Goal: Information Seeking & Learning: Learn about a topic

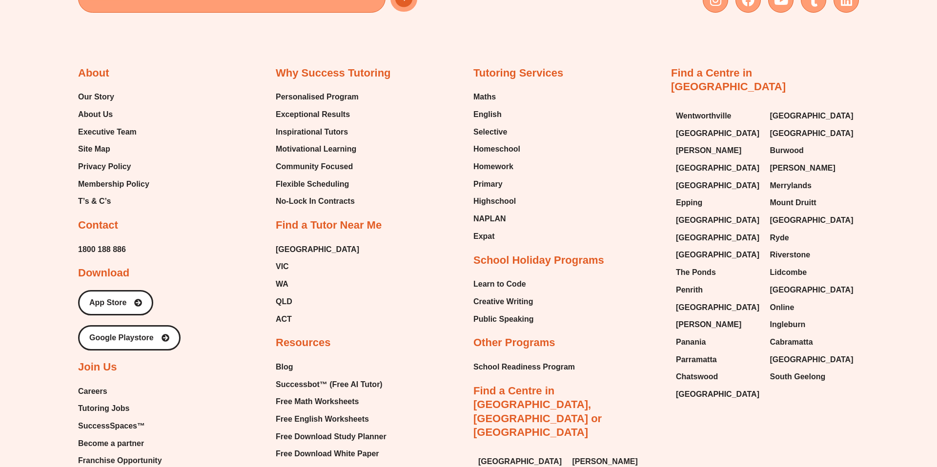
scroll to position [6180, 0]
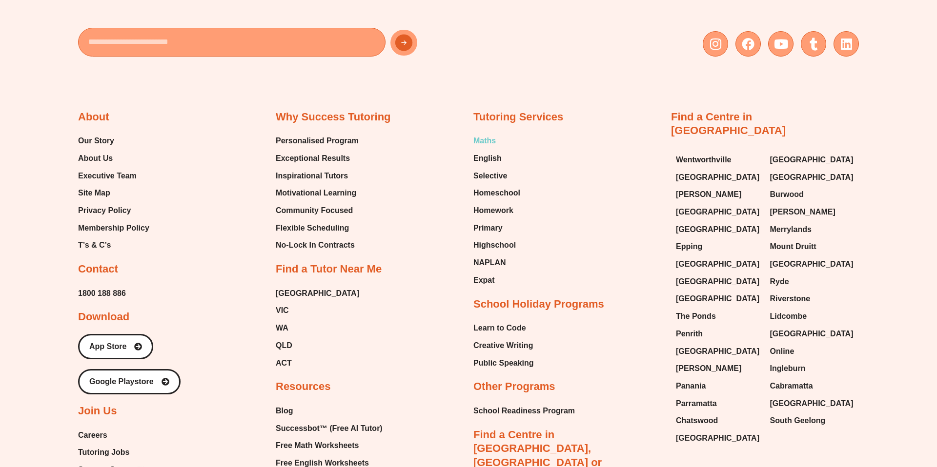
click at [490, 134] on span "Maths" at bounding box center [484, 141] width 22 height 15
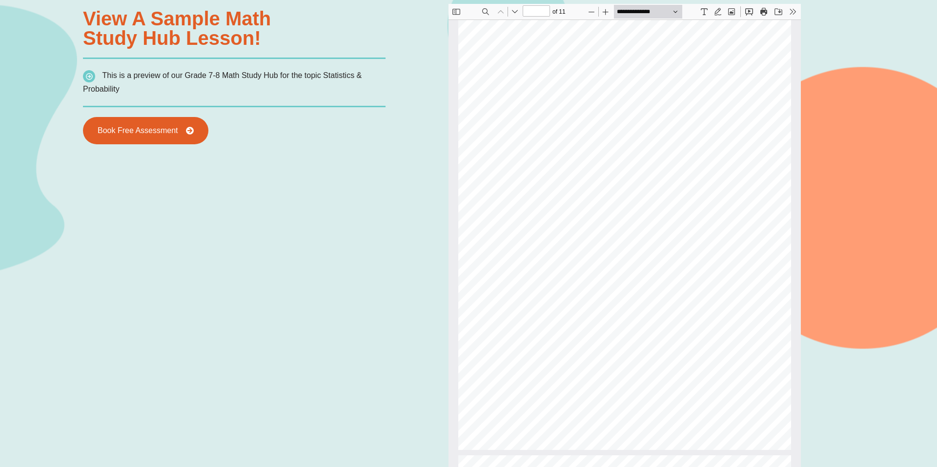
scroll to position [929, 0]
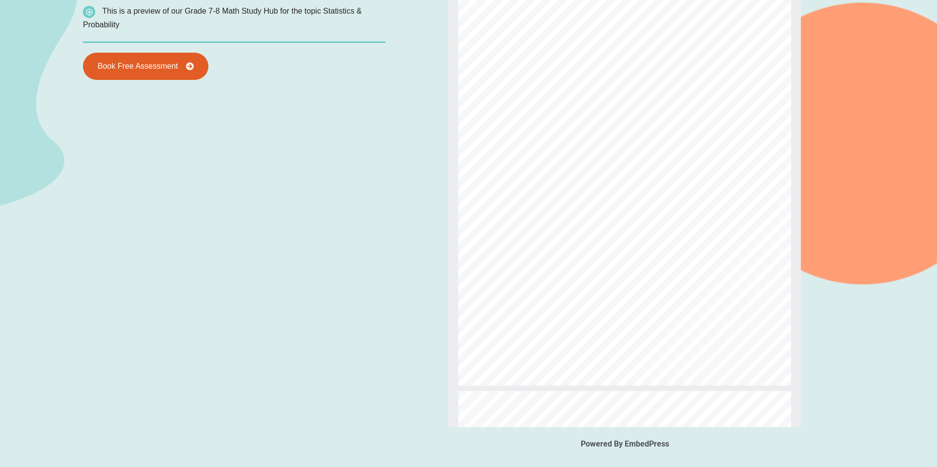
click at [618, 203] on div "Statistics & Probability • Lesson 7 Measures of centre & spread - Data can be s…" at bounding box center [624, 171] width 333 height 431
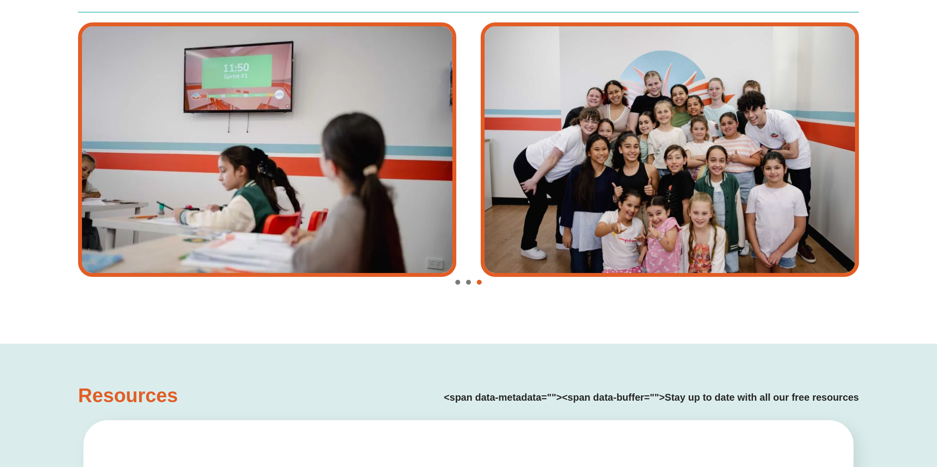
scroll to position [1960, 0]
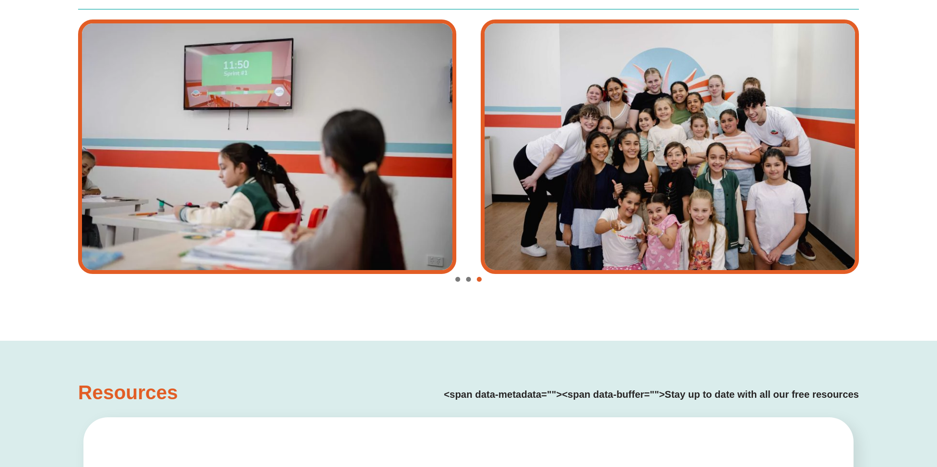
click at [468, 281] on span "Go to slide 2" at bounding box center [468, 279] width 5 height 5
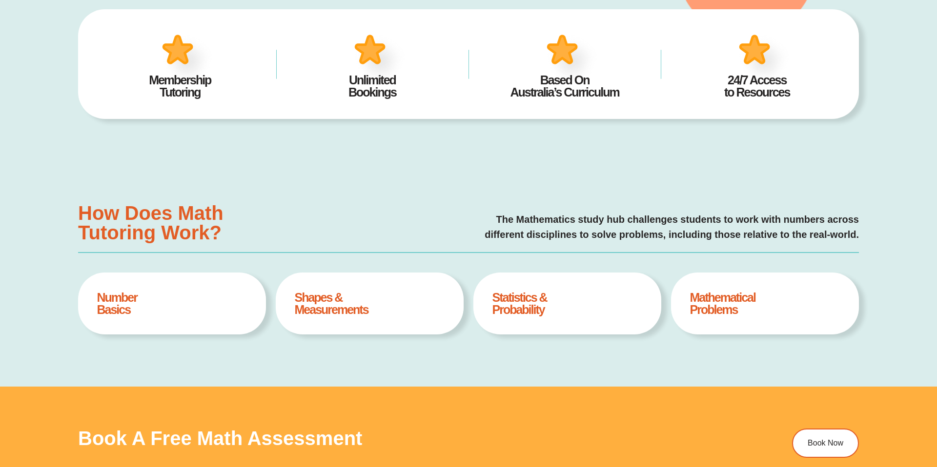
scroll to position [375, 0]
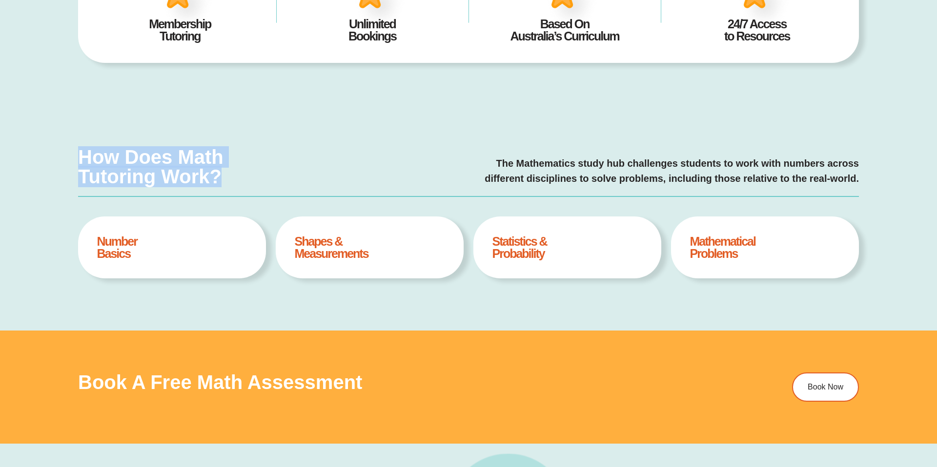
drag, startPoint x: 227, startPoint y: 176, endPoint x: 67, endPoint y: 163, distance: 160.5
click at [67, 163] on div "How Does Math Tutoring Work? The Mathematics study hub challenges students to w…" at bounding box center [468, 217] width 937 height 225
copy h3 "How Does Math Tutoring Work?"
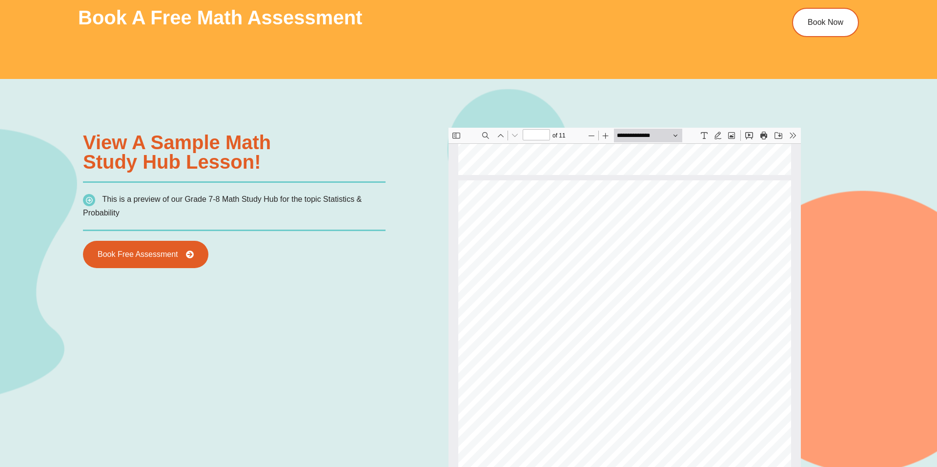
scroll to position [741, 0]
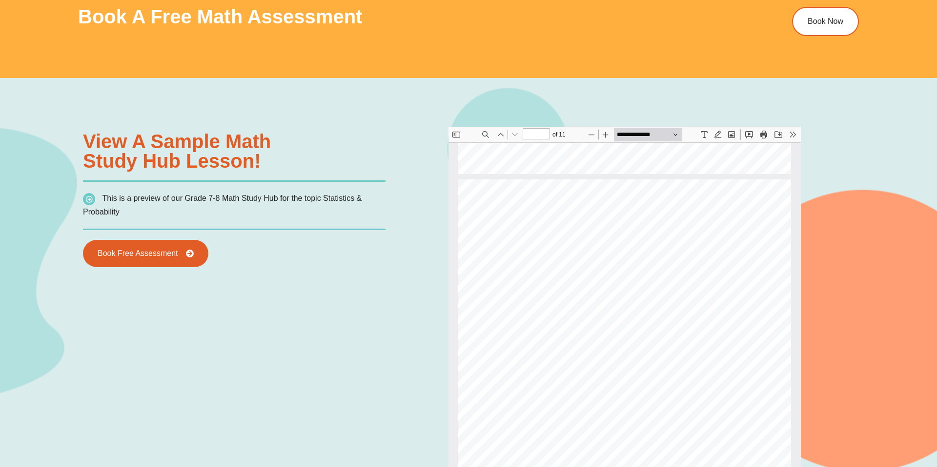
drag, startPoint x: 271, startPoint y: 166, endPoint x: 109, endPoint y: 157, distance: 162.3
click at [108, 157] on h3 "View a sample Math Study Hub lesson!" at bounding box center [234, 151] width 303 height 39
type input "**"
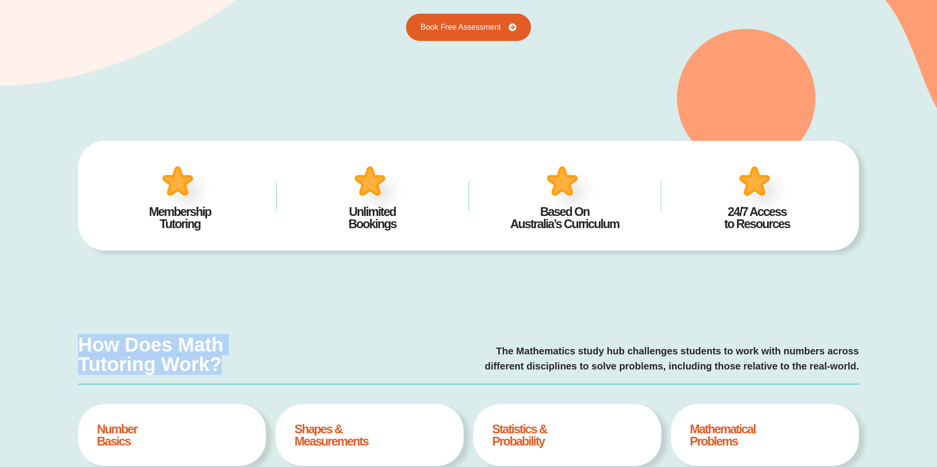
scroll to position [198, 0]
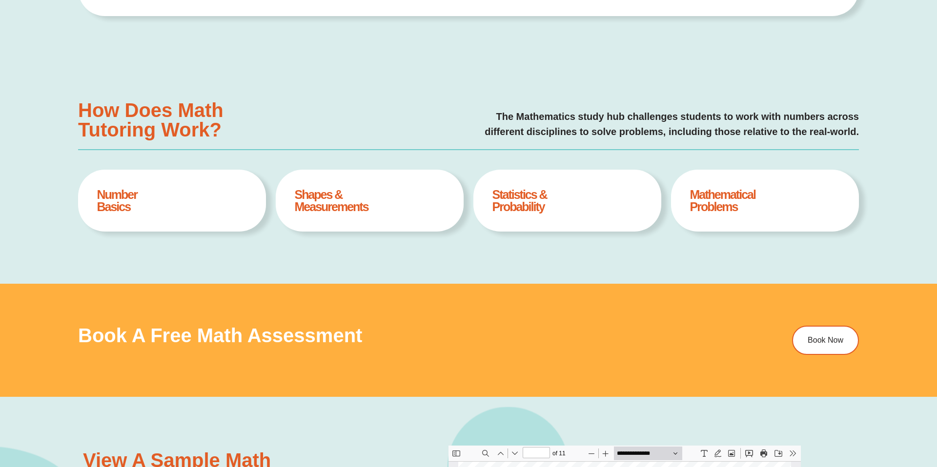
click at [375, 200] on h4 "Shapes & Measurements" at bounding box center [370, 201] width 150 height 24
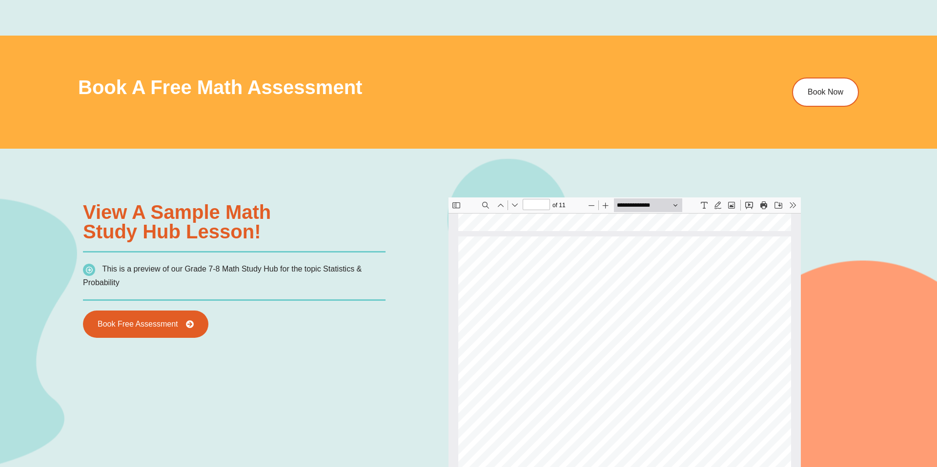
scroll to position [0, 0]
